Goal: Transaction & Acquisition: Purchase product/service

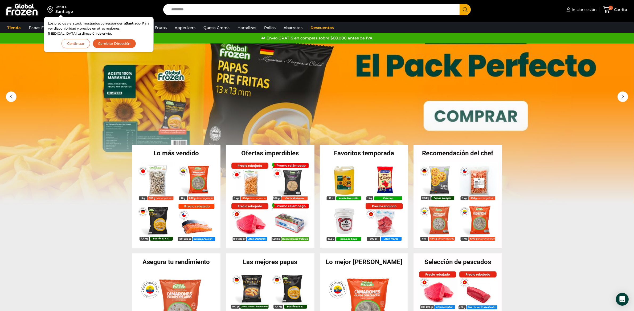
click at [79, 42] on button "Continuar" at bounding box center [76, 43] width 29 height 9
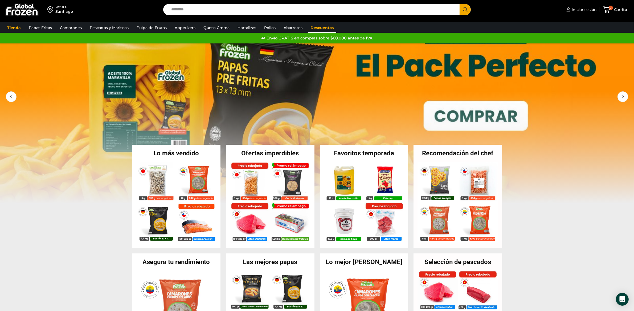
click at [311, 26] on link "Descuentos" at bounding box center [322, 28] width 29 height 10
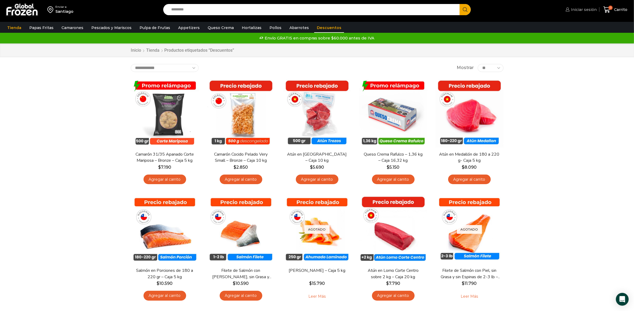
click at [589, 12] on span "Iniciar sesión" at bounding box center [583, 9] width 27 height 5
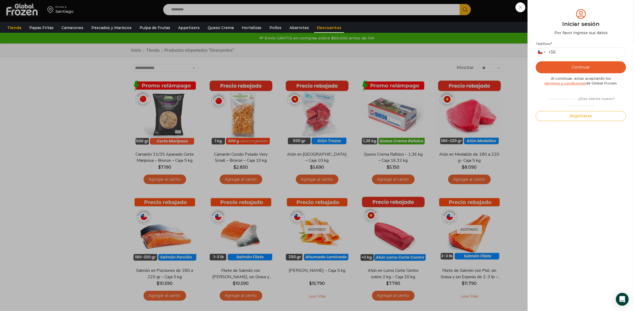
drag, startPoint x: 484, startPoint y: 30, endPoint x: 496, endPoint y: 25, distance: 12.9
click at [487, 29] on div "Tienda Papas Fritas Papas Bastón Papas Especiales Camarones Camarones Crudos Pe…" at bounding box center [317, 28] width 640 height 10
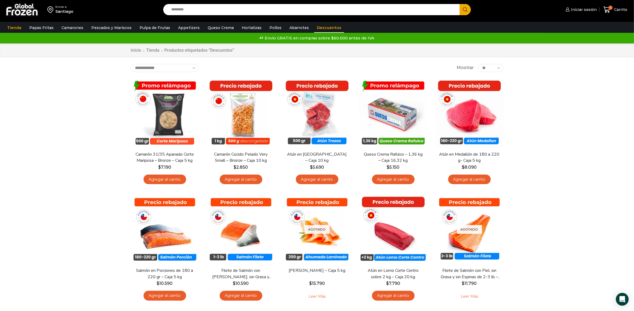
click at [314, 28] on link "Descuentos" at bounding box center [329, 28] width 30 height 10
click at [609, 151] on div "Enviar a [GEOGRAPHIC_DATA] Search input Search Iniciar sesión" at bounding box center [317, 235] width 634 height 470
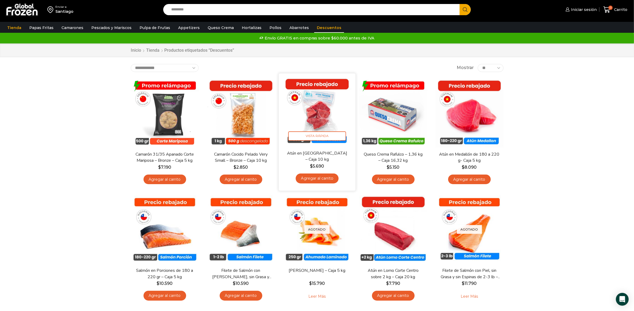
click at [322, 179] on link "Agregar al carrito" at bounding box center [317, 178] width 43 height 10
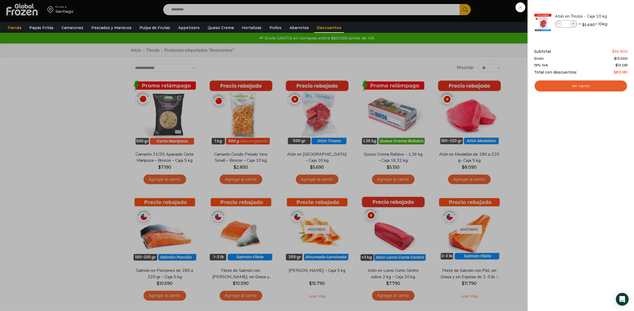
drag, startPoint x: 522, startPoint y: 16, endPoint x: 524, endPoint y: 0, distance: 16.4
click at [602, 14] on div "1 [GEOGRAPHIC_DATA] 1 1 Shopping Cart *" at bounding box center [615, 9] width 27 height 13
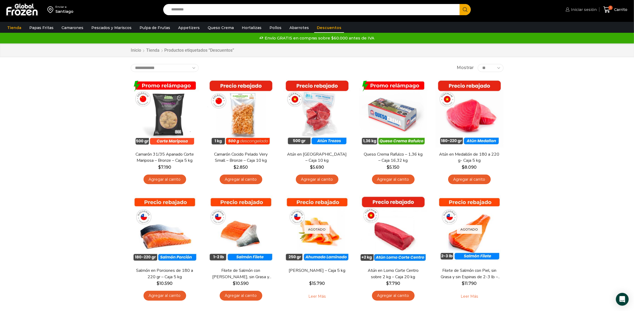
click at [585, 13] on link "Iniciar sesión" at bounding box center [581, 9] width 33 height 11
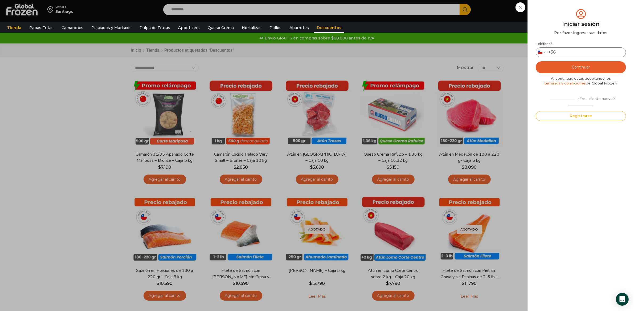
click at [588, 51] on input "Teléfono *" at bounding box center [581, 52] width 90 height 10
type input "*********"
click at [588, 67] on button "Continuar" at bounding box center [581, 67] width 90 height 12
click at [548, 48] on input "text" at bounding box center [543, 52] width 13 height 10
type input "*"
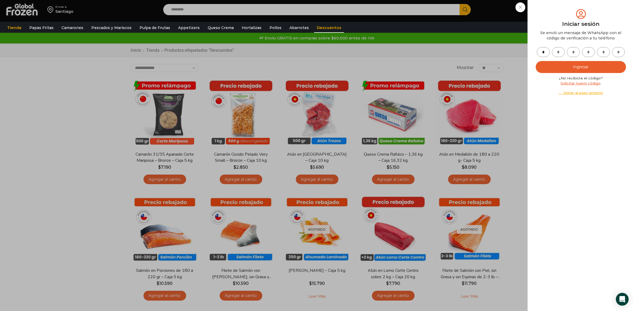
type input "*"
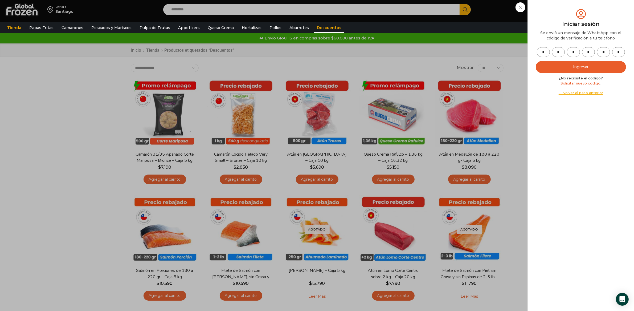
click at [536, 61] on button "Ingresar" at bounding box center [581, 67] width 90 height 12
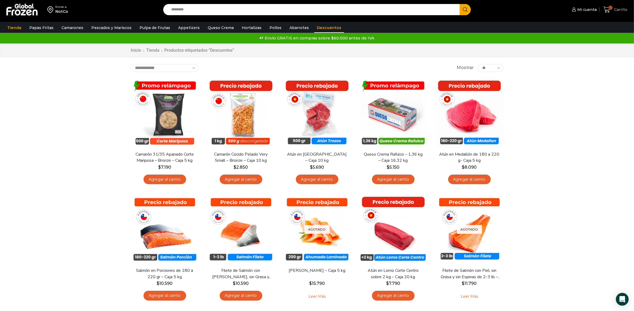
click at [611, 11] on span "1" at bounding box center [608, 9] width 9 height 7
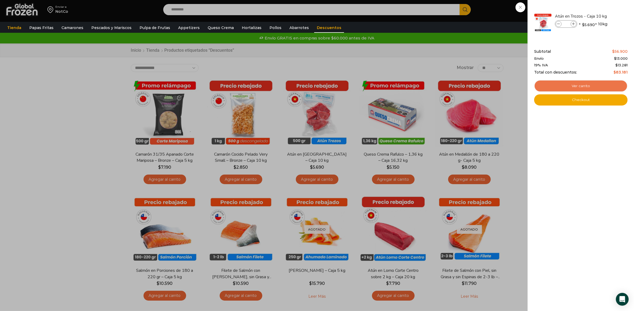
click at [593, 84] on link "Ver carrito" at bounding box center [582, 86] width 94 height 12
click at [580, 86] on link "Ver carrito" at bounding box center [582, 86] width 94 height 12
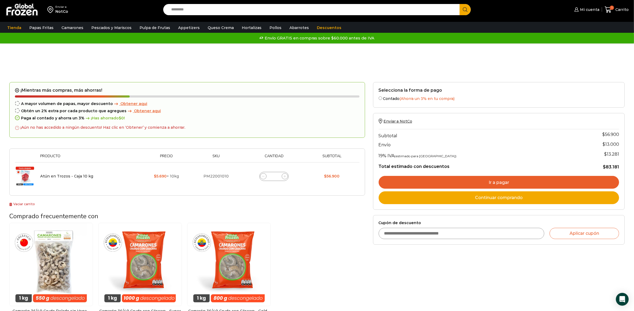
click at [437, 231] on input "Cupón de descuento" at bounding box center [462, 233] width 166 height 11
click at [432, 236] on input "Cupón de descuento" at bounding box center [462, 233] width 166 height 11
type input "*********"
click at [550, 228] on button "Aplicar cupón" at bounding box center [585, 233] width 70 height 11
click at [582, 232] on button "Aplicar cupón" at bounding box center [585, 233] width 70 height 11
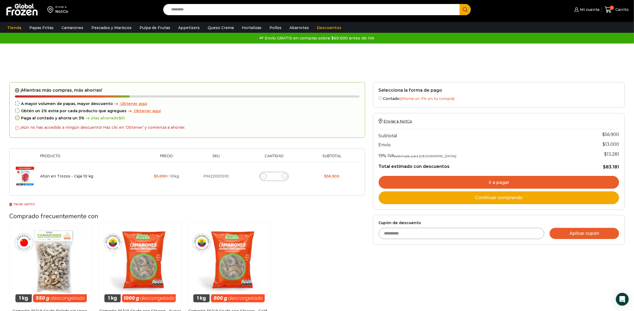
type button "Aplicar cupón"
click at [569, 236] on button "Aplicar cupón" at bounding box center [585, 233] width 70 height 11
click at [579, 232] on button "Aplicar cupón" at bounding box center [585, 233] width 70 height 11
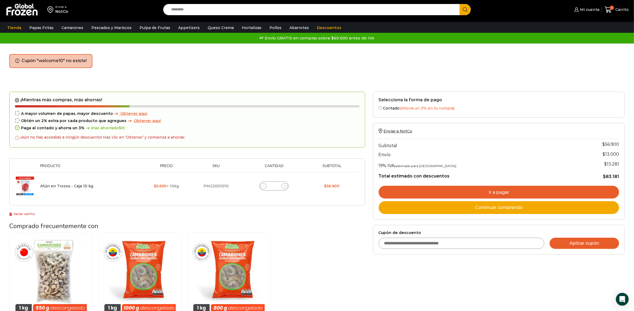
click at [568, 239] on button "Aplicar cupón" at bounding box center [585, 243] width 70 height 11
click at [565, 241] on button "Aplicar cupón" at bounding box center [585, 243] width 70 height 11
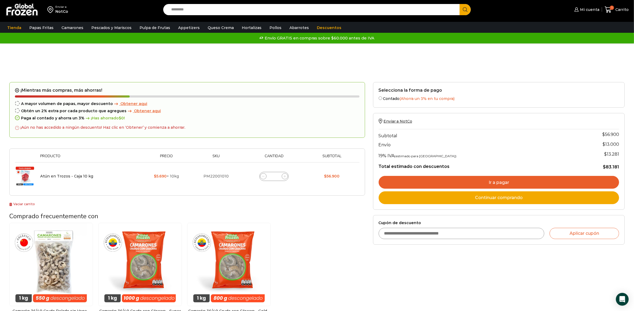
click at [407, 241] on form "Cupón de descuento Aplicar cupón" at bounding box center [499, 230] width 252 height 30
click at [422, 233] on input "Cupón de descuento" at bounding box center [462, 233] width 166 height 11
type input "**********"
click at [550, 228] on button "Aplicar cupón" at bounding box center [585, 233] width 70 height 11
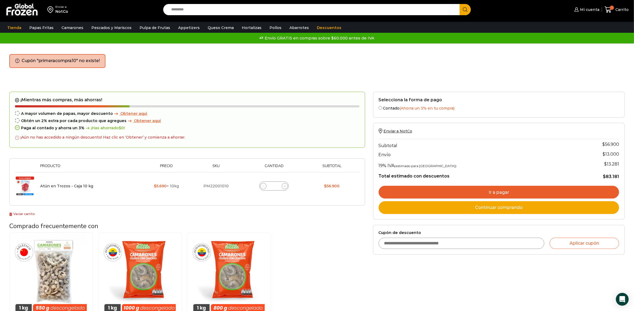
click at [329, 260] on div "Camarón 36/40 Crudo Pelado sin Vena - Bronze - Caja 10 kg $ 5.325 Agregar al ca…" at bounding box center [187, 286] width 356 height 109
click at [432, 242] on input "Cupón de descuento" at bounding box center [462, 243] width 166 height 11
type input "**********"
click at [550, 238] on button "Aplicar cupón" at bounding box center [585, 243] width 70 height 11
click at [577, 251] on form "**********" at bounding box center [499, 240] width 252 height 30
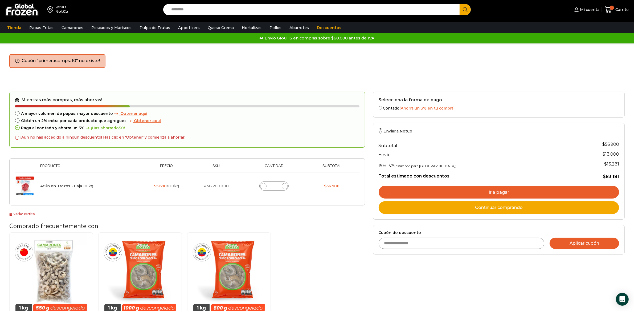
click at [578, 249] on button "Aplicar cupón" at bounding box center [585, 243] width 70 height 11
click at [157, 78] on div "Carrito de compras Checkout Estado del pedido Cupón "primeracompra10" no existe!" at bounding box center [317, 73] width 624 height 38
click at [439, 245] on input "Cupón de descuento" at bounding box center [462, 243] width 166 height 11
type input "******"
click at [550, 238] on button "Aplicar cupón" at bounding box center [585, 243] width 70 height 11
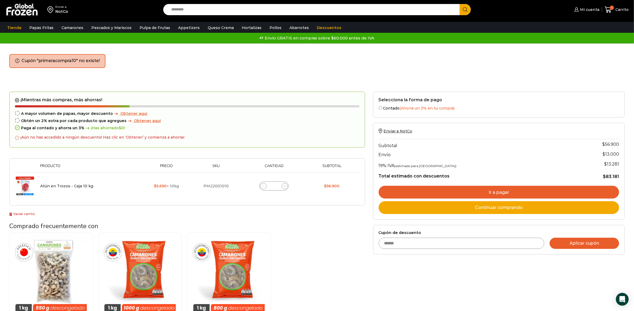
click at [605, 242] on button "Aplicar cupón" at bounding box center [585, 243] width 70 height 11
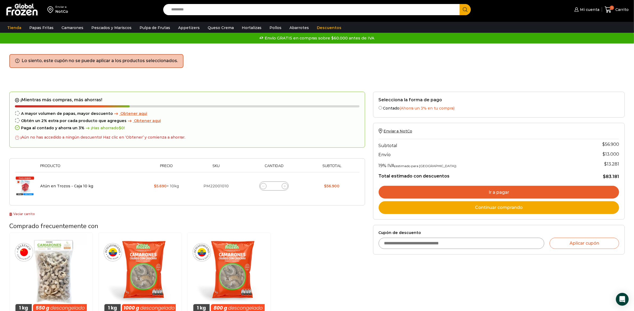
click at [301, 253] on div "Camarón 36/40 Crudo Pelado sin Vena - Bronze - Caja 10 kg $ 5.325 Agregar al ca…" at bounding box center [187, 286] width 356 height 109
click at [345, 265] on div "Camarón 36/40 Crudo Pelado sin Vena - Bronze - Caja 10 kg $ 5.325 Agregar al ca…" at bounding box center [187, 286] width 356 height 109
click at [205, 33] on link "Queso Crema" at bounding box center [220, 28] width 31 height 10
click at [316, 29] on link "Descuentos" at bounding box center [329, 28] width 30 height 10
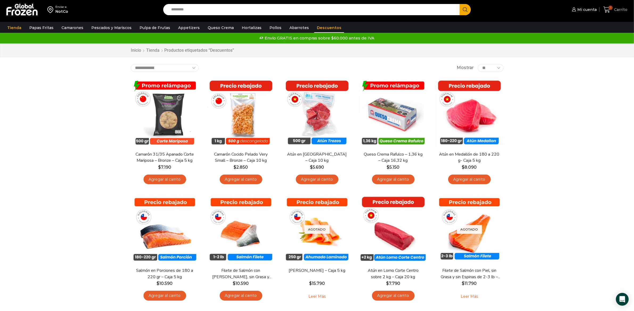
click at [607, 11] on icon at bounding box center [607, 9] width 7 height 7
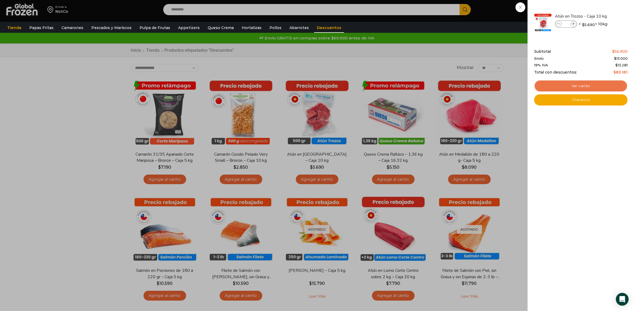
click at [601, 84] on link "Ver carrito" at bounding box center [582, 86] width 94 height 12
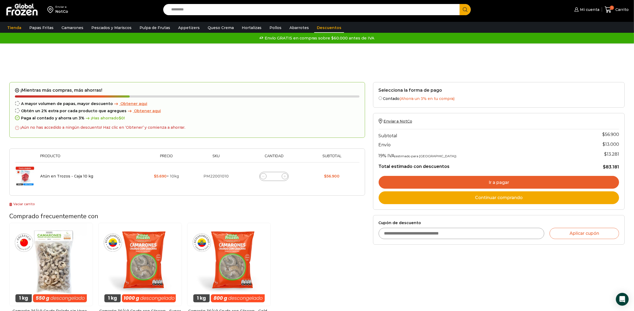
click at [328, 26] on link "Descuentos" at bounding box center [329, 28] width 30 height 10
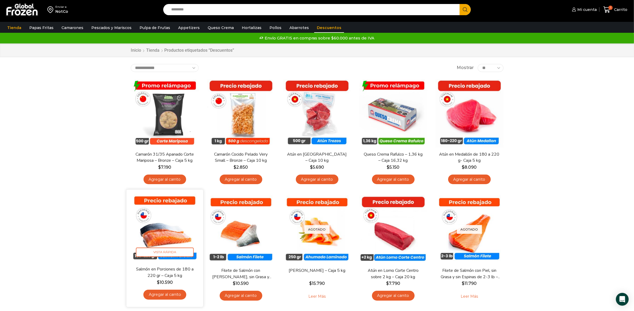
click at [169, 294] on link "Agregar al carrito" at bounding box center [164, 295] width 43 height 10
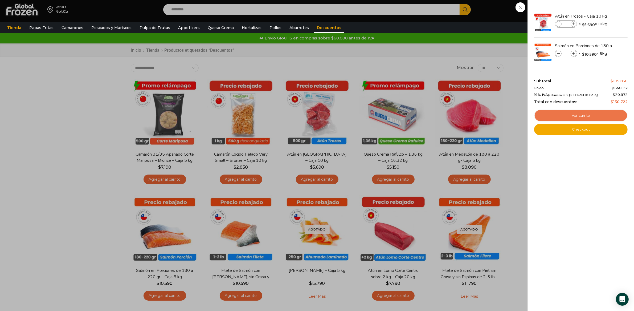
click at [571, 112] on link "Ver carrito" at bounding box center [582, 116] width 94 height 12
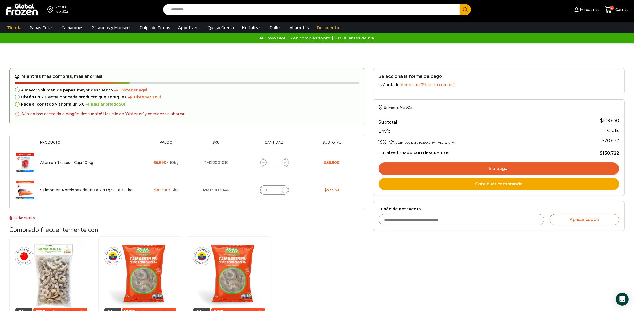
click at [461, 224] on input "Cupón de descuento" at bounding box center [462, 219] width 166 height 11
type input "******"
click at [550, 214] on button "Aplicar cupón" at bounding box center [585, 219] width 70 height 11
click at [584, 222] on button "Aplicar cupón" at bounding box center [585, 219] width 70 height 11
click at [499, 221] on input "******" at bounding box center [462, 219] width 166 height 11
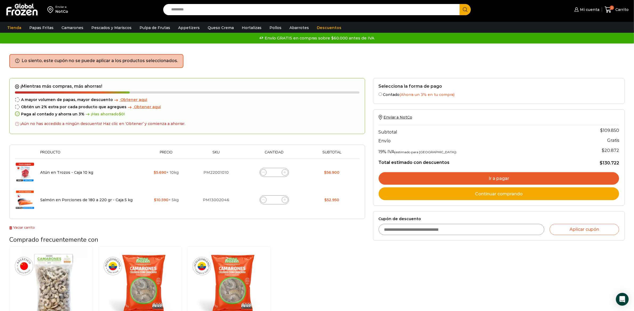
drag, startPoint x: 321, startPoint y: 238, endPoint x: 318, endPoint y: 238, distance: 3.8
click at [321, 238] on h3 "Comprado frecuentemente con" at bounding box center [187, 240] width 356 height 8
click at [265, 201] on span at bounding box center [264, 200] width 6 height 6
type input "*"
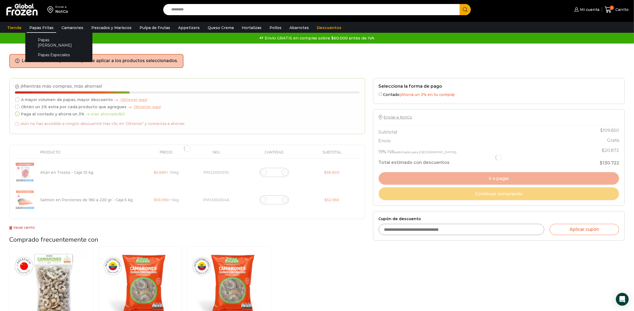
click at [27, 26] on link "Papas Fritas" at bounding box center [42, 28] width 30 height 10
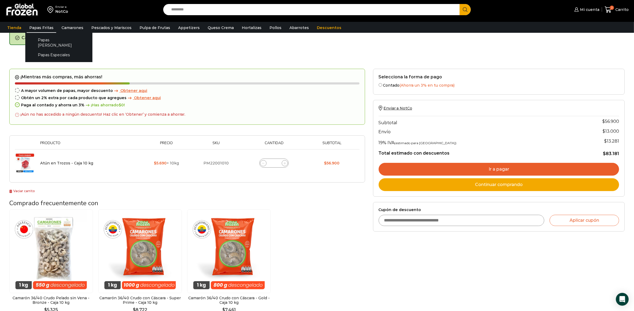
scroll to position [27, 0]
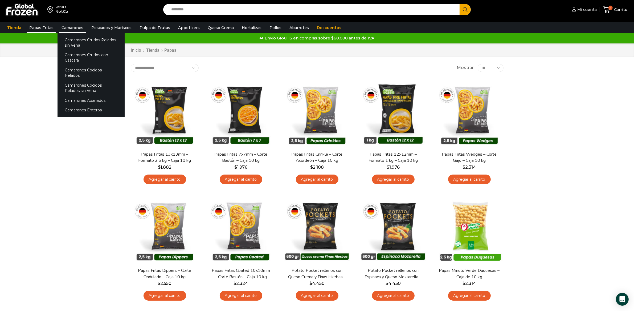
click at [64, 31] on link "Camarones" at bounding box center [72, 28] width 27 height 10
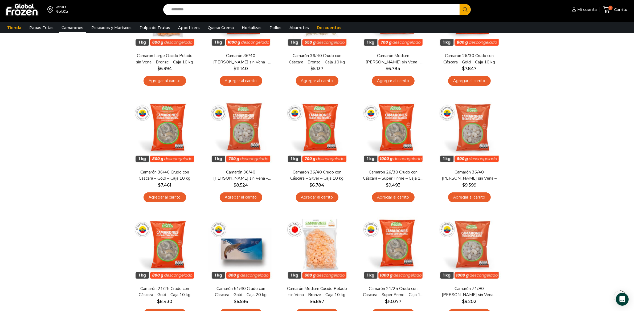
scroll to position [290, 0]
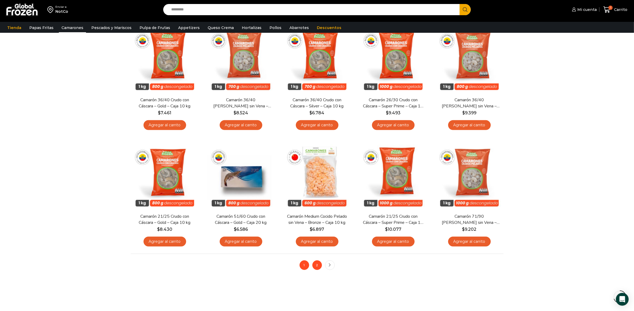
click at [318, 268] on link "2" at bounding box center [318, 265] width 10 height 10
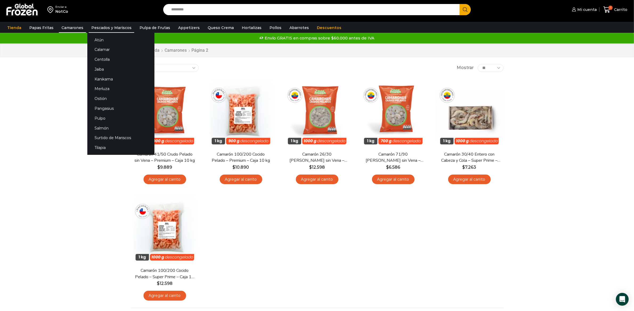
click at [102, 27] on link "Pescados y Mariscos" at bounding box center [112, 28] width 46 height 10
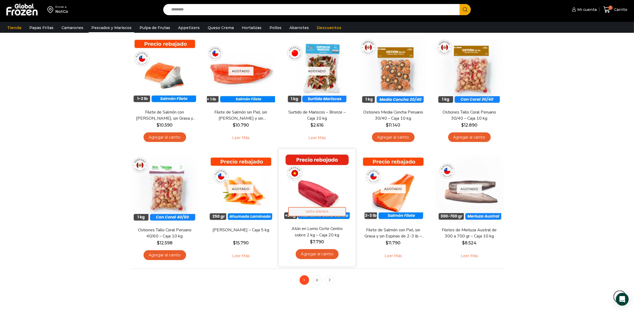
scroll to position [422, 0]
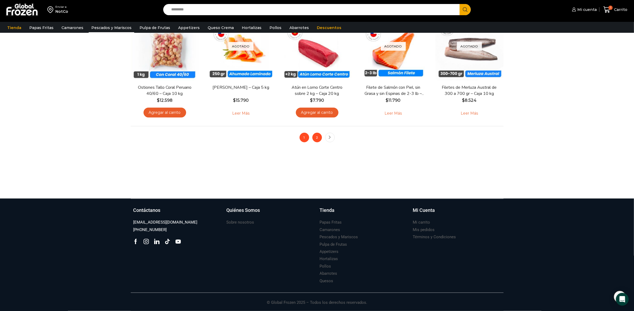
click at [315, 134] on link "2" at bounding box center [318, 138] width 10 height 10
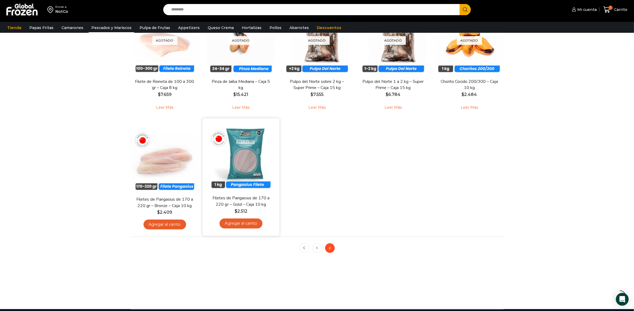
scroll to position [335, 0]
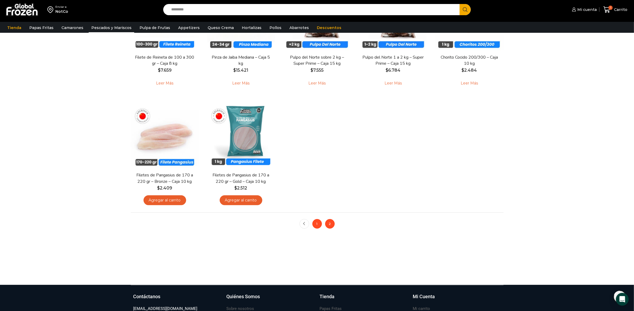
click at [313, 225] on link "1" at bounding box center [318, 224] width 10 height 10
click at [320, 226] on link "1" at bounding box center [318, 224] width 10 height 10
click at [317, 222] on link "1" at bounding box center [318, 224] width 10 height 10
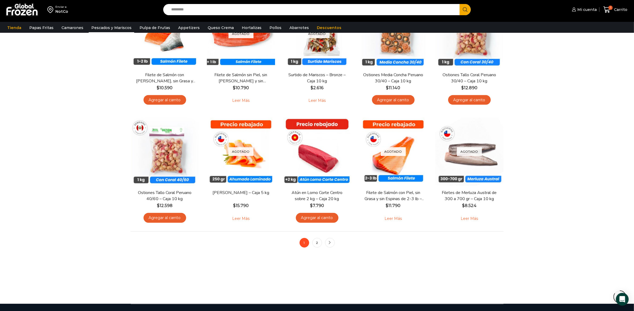
scroll to position [355, 0]
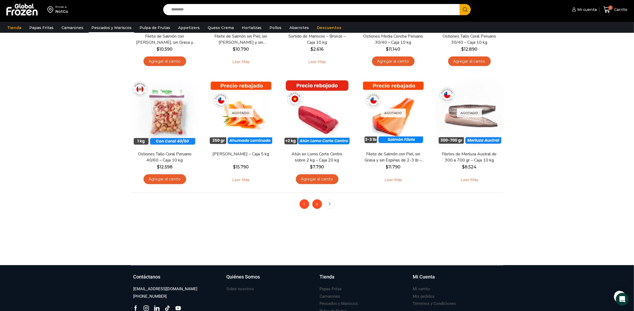
click at [314, 203] on link "2" at bounding box center [318, 204] width 10 height 10
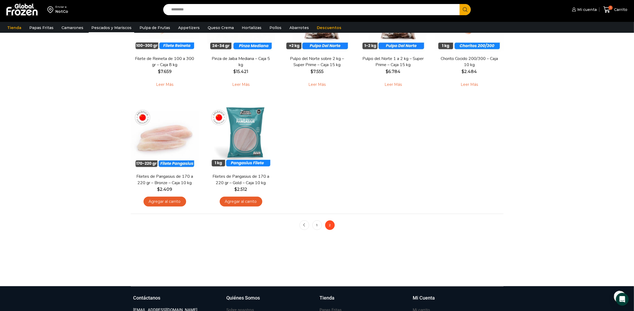
scroll to position [333, 0]
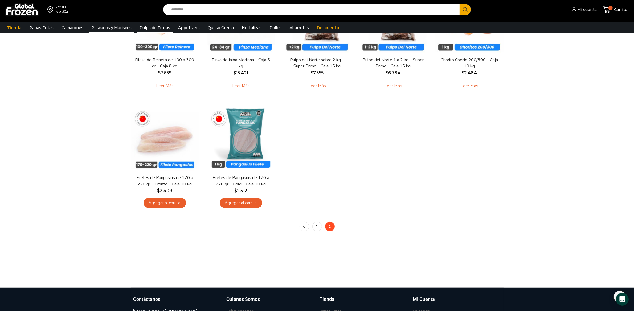
click at [159, 30] on link "Pulpa de Frutas" at bounding box center [155, 28] width 36 height 10
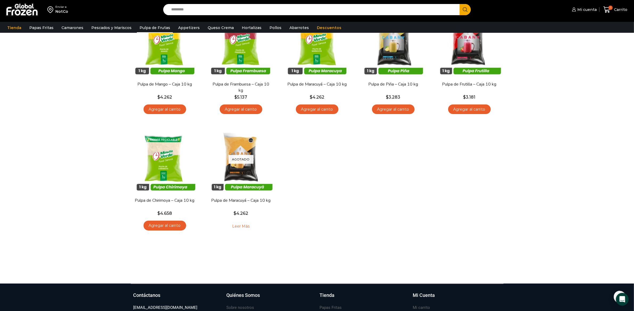
scroll to position [23, 0]
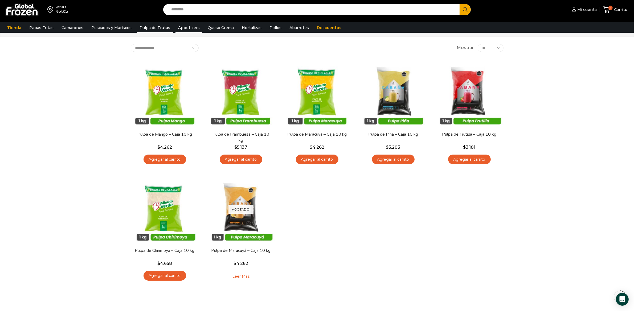
click at [188, 30] on link "Appetizers" at bounding box center [189, 28] width 27 height 10
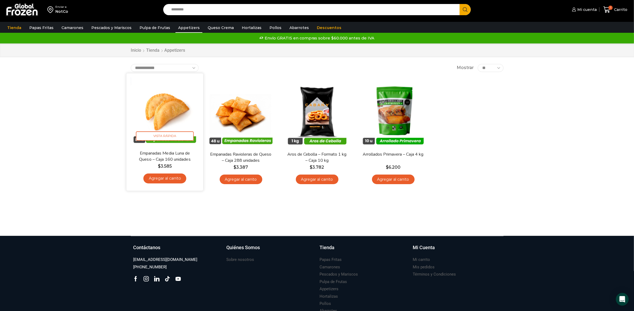
click at [181, 180] on link "Agregar al carrito" at bounding box center [164, 178] width 43 height 10
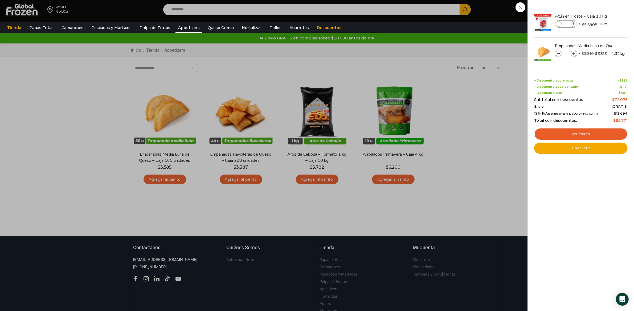
drag, startPoint x: 528, startPoint y: 12, endPoint x: 525, endPoint y: 12, distance: 2.7
click at [528, 12] on div "2 Shopping Cart Atún en Trozos - Caja 10 kg Atún en Trozos - Caja 10 kg cantida…" at bounding box center [581, 155] width 107 height 311
click at [602, 10] on div "2 [GEOGRAPHIC_DATA] 2 2 Shopping Cart *" at bounding box center [615, 9] width 27 height 13
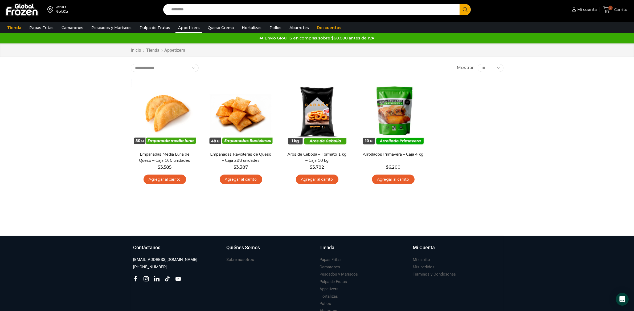
click at [616, 11] on span "Carrito" at bounding box center [620, 9] width 15 height 5
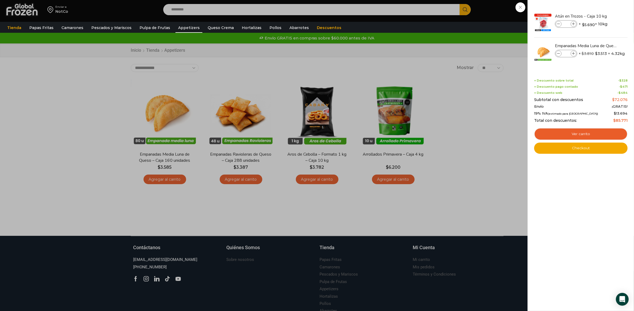
drag, startPoint x: 519, startPoint y: 8, endPoint x: 533, endPoint y: 9, distance: 13.9
click at [602, 8] on div "2 Carrito 2 2 Shopping Cart *" at bounding box center [615, 9] width 27 height 13
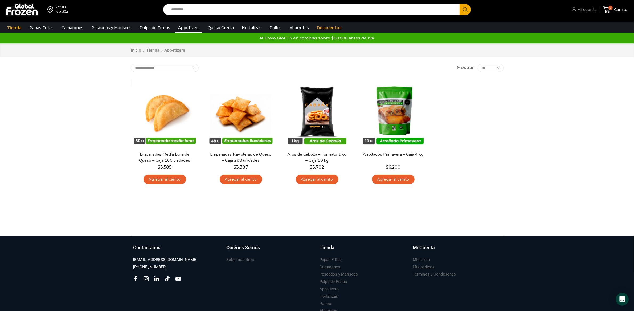
click at [587, 10] on span "Mi cuenta" at bounding box center [586, 9] width 21 height 5
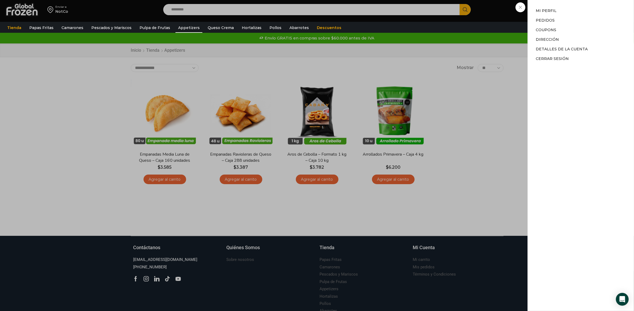
click at [571, 15] on div "Mi cuenta Mi cuenta Mi perfil Pedidos Descargas Coupons Dirección Detalles de l…" at bounding box center [584, 9] width 26 height 11
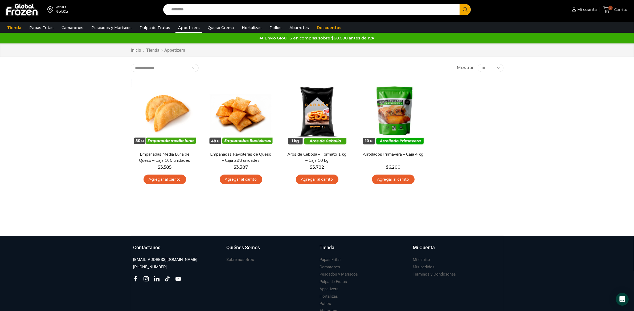
click at [626, 12] on span "2 Carrito" at bounding box center [616, 9] width 24 height 7
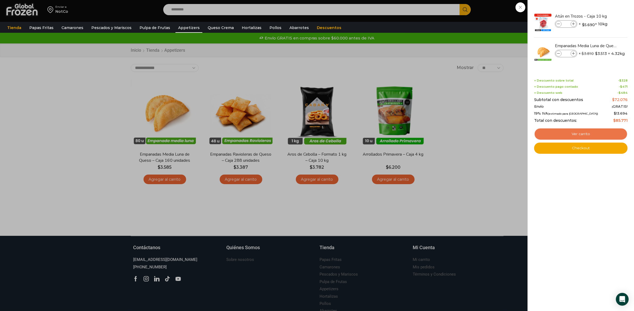
click at [591, 133] on link "Ver carrito" at bounding box center [582, 134] width 94 height 12
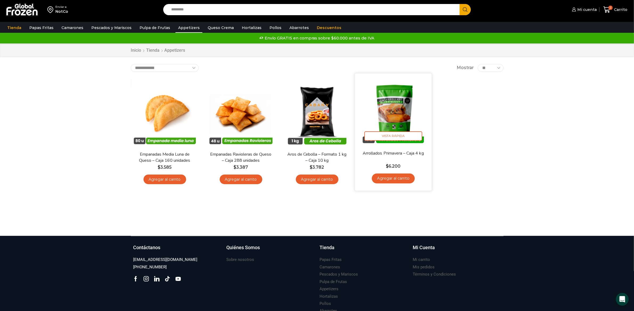
click at [398, 179] on link "Agregar al carrito" at bounding box center [393, 178] width 43 height 10
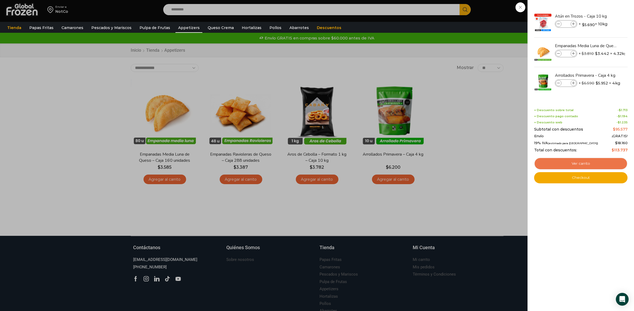
click at [589, 161] on link "Ver carrito" at bounding box center [582, 163] width 94 height 12
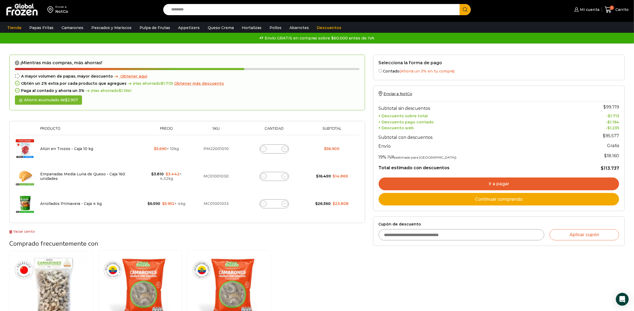
click at [456, 243] on form "Cupón de descuento Aplicar cupón" at bounding box center [499, 231] width 252 height 30
click at [459, 236] on input "Cupón de descuento" at bounding box center [462, 234] width 166 height 11
type input "******"
click at [550, 229] on button "Aplicar cupón" at bounding box center [585, 234] width 70 height 11
click at [597, 233] on button "Aplicar cupón" at bounding box center [585, 234] width 70 height 11
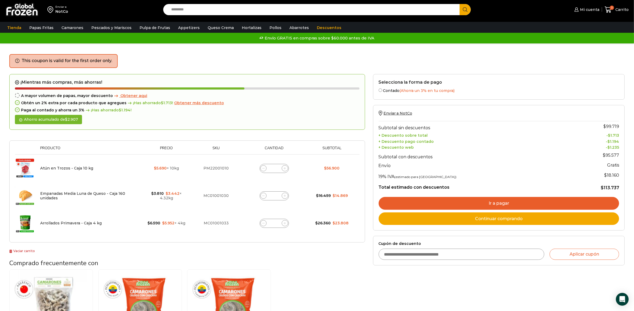
click at [439, 268] on div "Selecciona la forma de pago Contado (Ahorra un 3% en tu compra) Seleccionar Env…" at bounding box center [499, 229] width 260 height 310
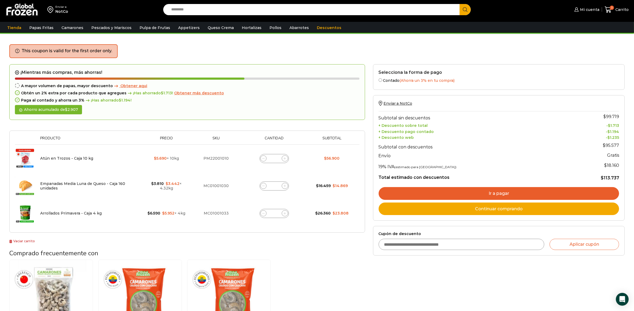
scroll to position [22, 0]
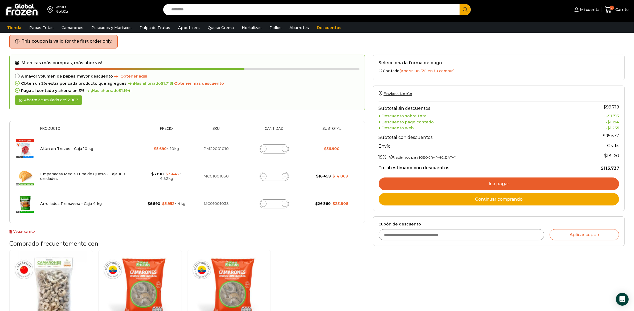
click at [265, 173] on div "Empanadas Media Luna de Queso - Caja 160 unidades cantidad *" at bounding box center [274, 176] width 29 height 9
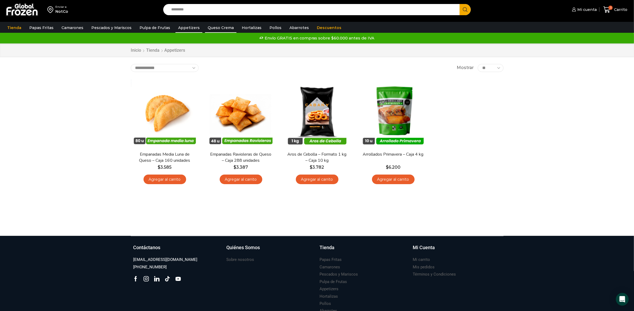
click at [218, 32] on link "Queso Crema" at bounding box center [220, 28] width 31 height 10
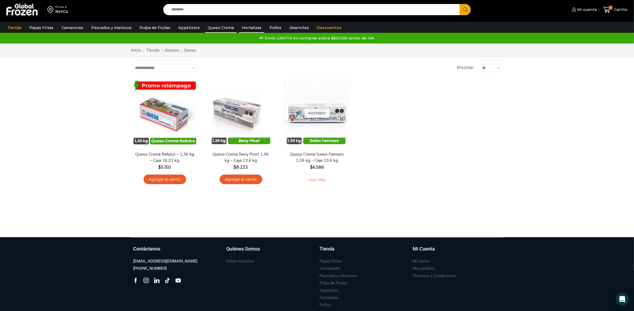
click at [244, 26] on link "Hortalizas" at bounding box center [251, 28] width 25 height 10
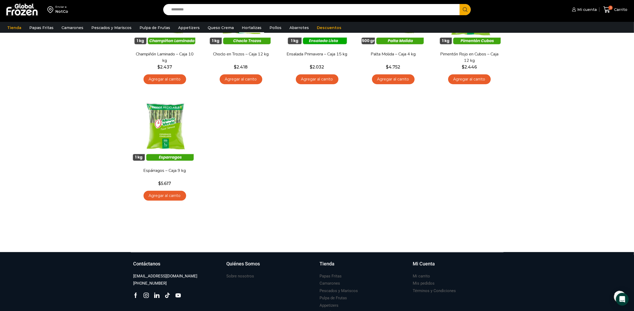
scroll to position [212, 0]
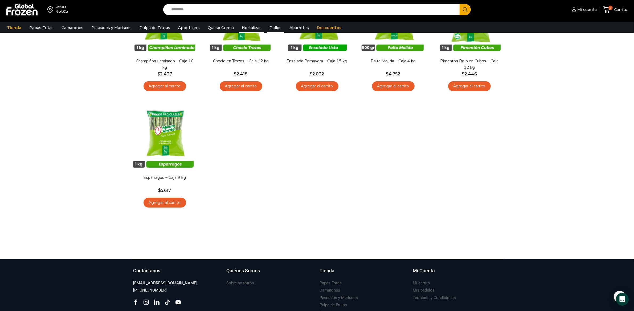
click at [267, 31] on link "Pollos" at bounding box center [275, 28] width 17 height 10
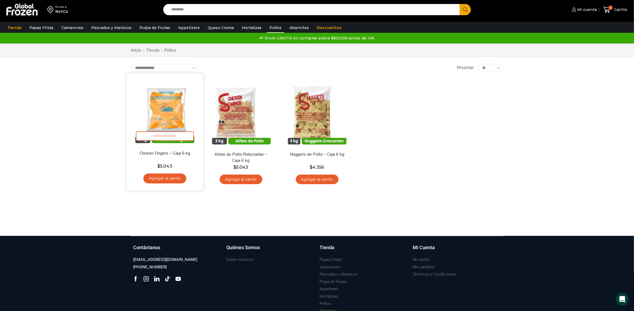
click at [181, 110] on img at bounding box center [165, 111] width 69 height 69
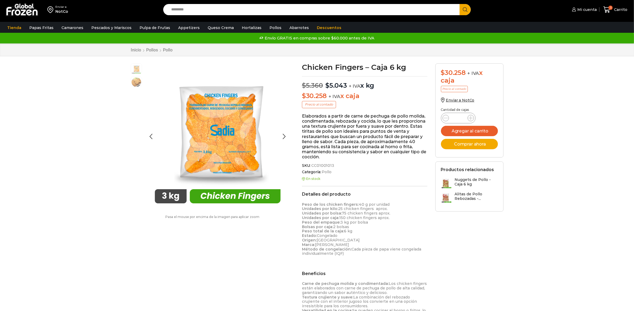
scroll to position [0, 0]
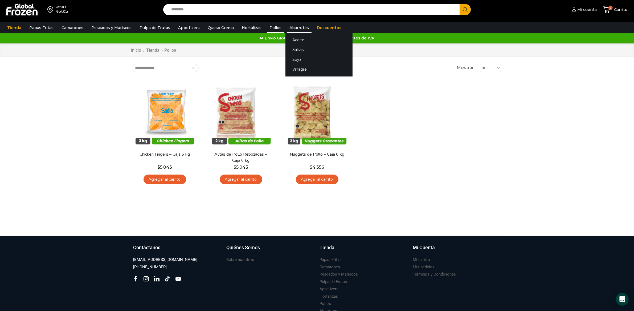
click at [293, 30] on link "Abarrotes" at bounding box center [299, 28] width 25 height 10
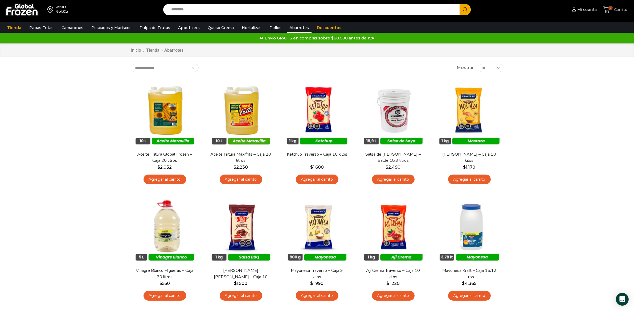
click at [611, 10] on icon at bounding box center [607, 9] width 7 height 7
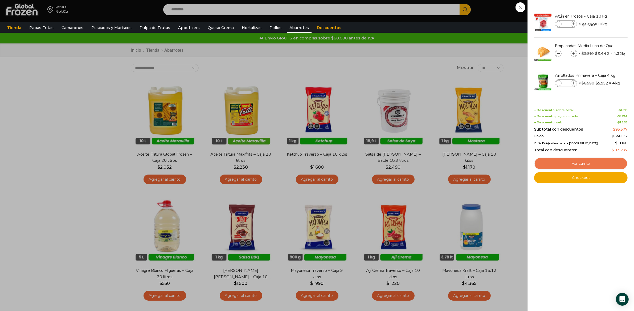
click at [599, 164] on link "Ver carrito" at bounding box center [582, 163] width 94 height 12
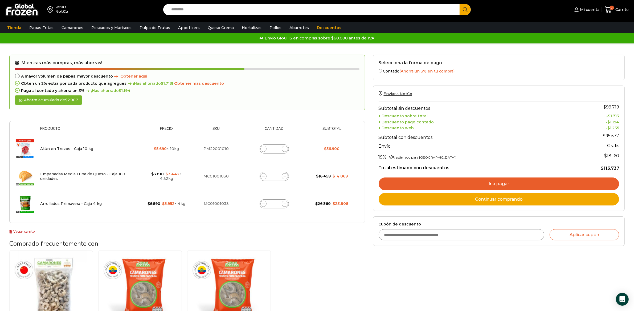
click at [265, 205] on span at bounding box center [264, 204] width 6 height 6
type input "*"
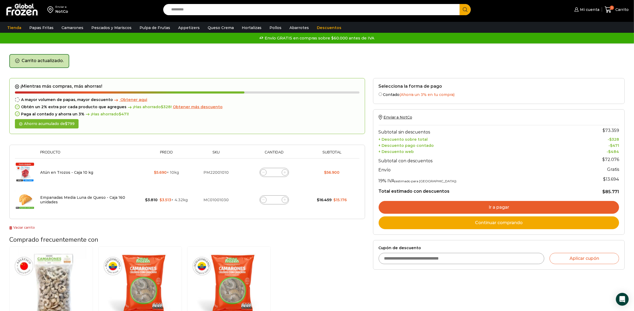
click at [208, 14] on input "Search input" at bounding box center [313, 9] width 289 height 11
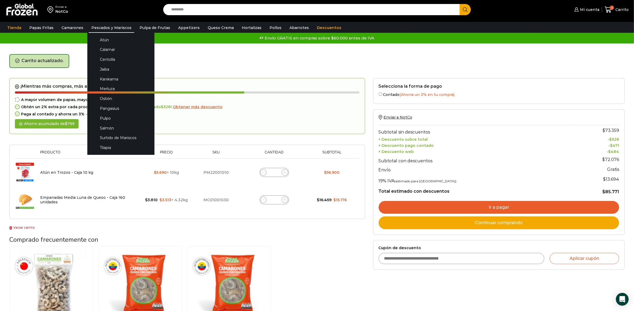
click at [110, 28] on link "Pescados y Mariscos" at bounding box center [112, 28] width 46 height 10
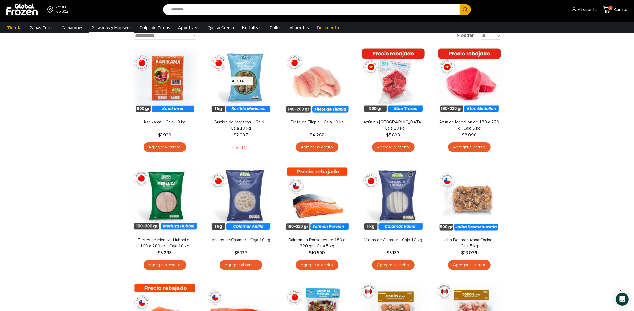
scroll to position [112, 0]
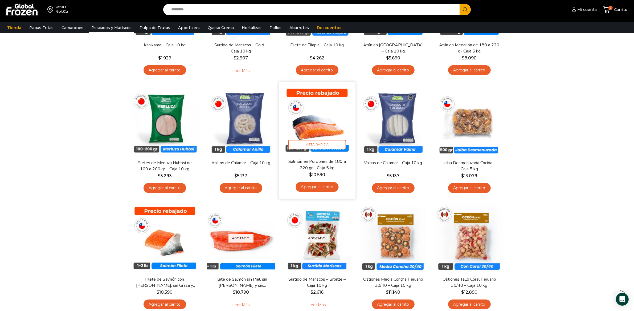
click at [334, 165] on link "Salmón en Porciones de 180 a 220 gr – Caja 5 kg" at bounding box center [317, 165] width 62 height 13
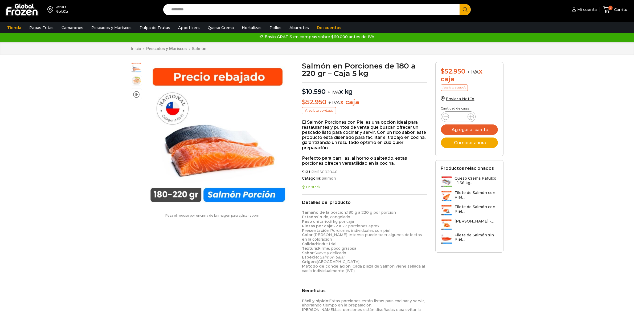
scroll to position [4, 0]
click at [484, 131] on button "Agregar al carrito" at bounding box center [469, 129] width 57 height 10
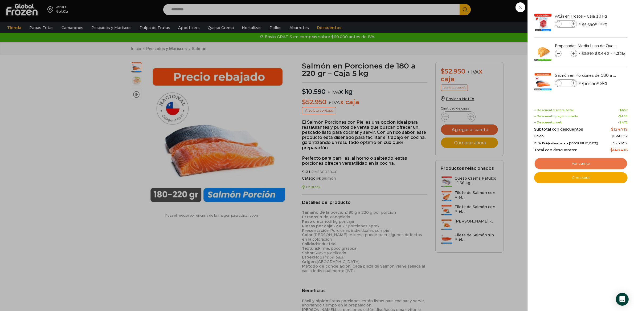
click at [584, 164] on link "Ver carrito" at bounding box center [582, 163] width 94 height 12
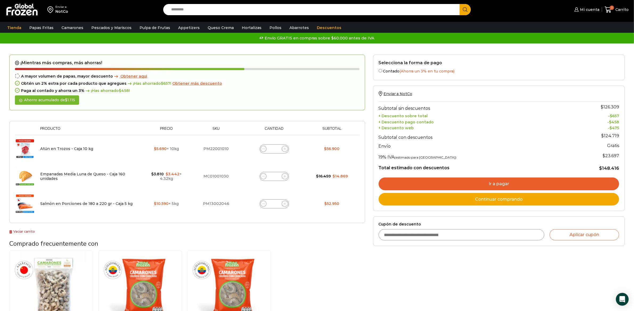
click at [262, 176] on icon at bounding box center [263, 176] width 2 height 2
type input "*"
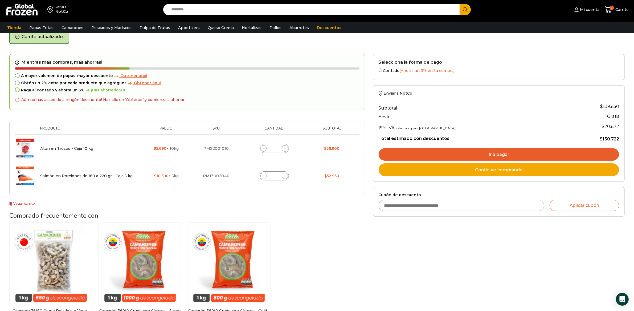
scroll to position [27, 0]
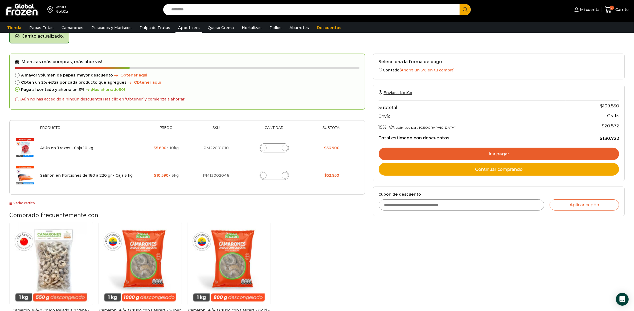
click at [189, 27] on link "Appetizers" at bounding box center [189, 28] width 27 height 10
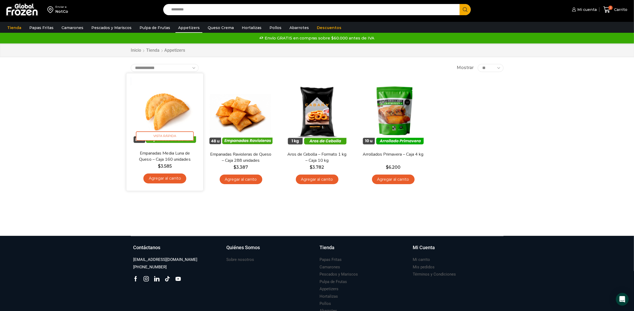
click at [176, 181] on link "Agregar al carrito" at bounding box center [164, 178] width 43 height 10
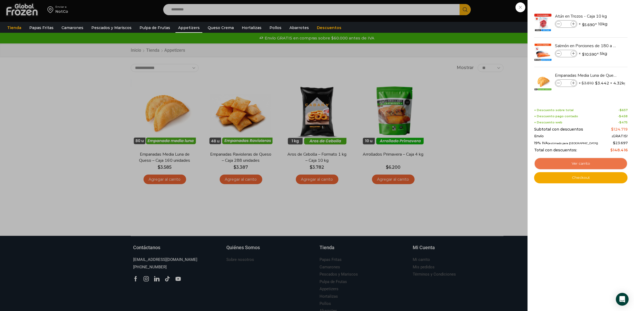
click at [591, 161] on link "Ver carrito" at bounding box center [582, 163] width 94 height 12
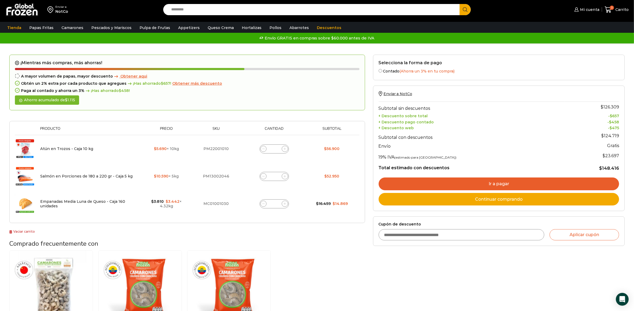
click at [265, 203] on span at bounding box center [264, 204] width 6 height 6
type input "*"
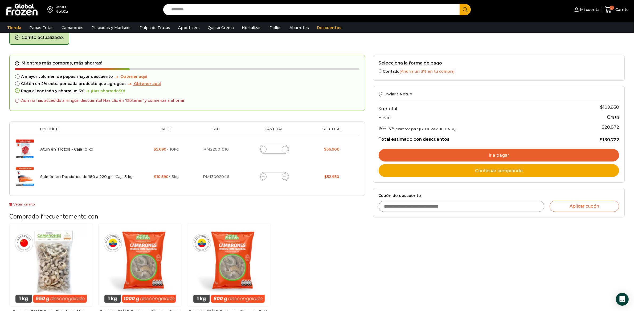
scroll to position [27, 0]
